Goal: Find contact information: Find contact information

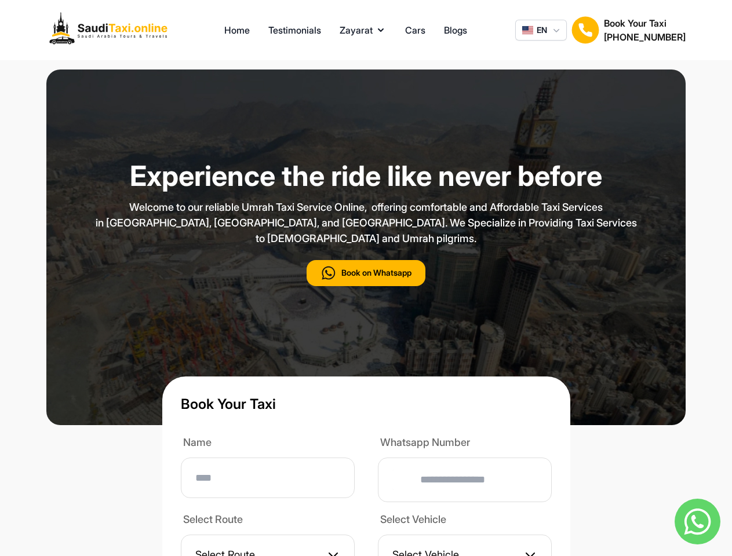
type input "**"
click at [366, 246] on p "Welcome to our reliable Umrah Taxi Service Online, offering comfortable and Aff…" at bounding box center [365, 222] width 579 height 47
click at [363, 30] on button "Zayarat" at bounding box center [363, 30] width 47 height 14
click at [541, 30] on span "EN" at bounding box center [542, 30] width 10 height 12
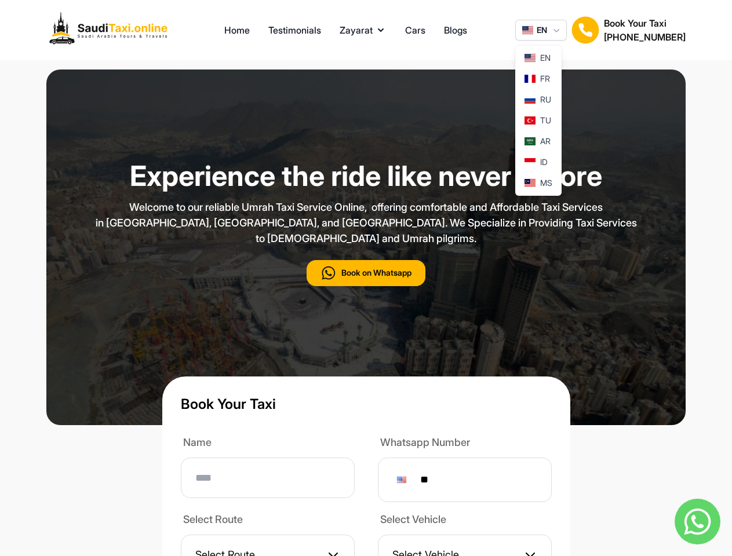
click at [585, 30] on img at bounding box center [585, 30] width 28 height 28
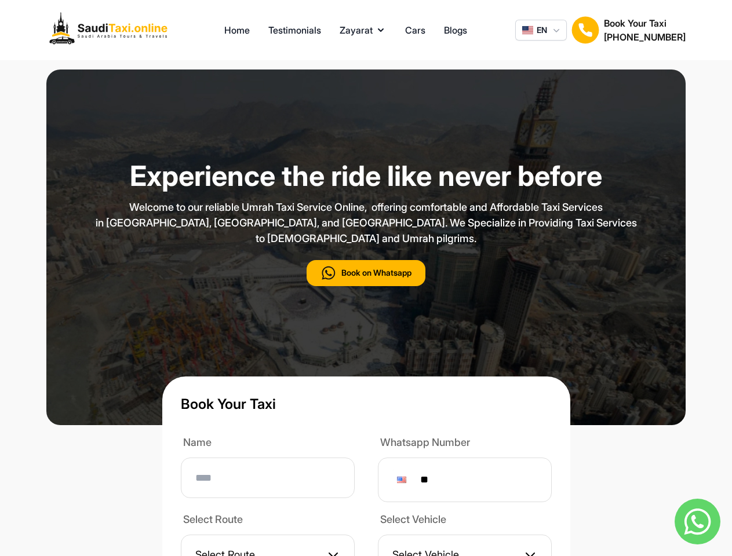
click at [644, 30] on h2 "[PHONE_NUMBER]" at bounding box center [645, 37] width 82 height 14
click at [366, 286] on button "Book on Whatsapp" at bounding box center [366, 273] width 119 height 26
click at [697, 522] on img at bounding box center [697, 522] width 46 height 46
click at [406, 483] on div at bounding box center [401, 480] width 9 height 6
